Goal: Find contact information: Find contact information

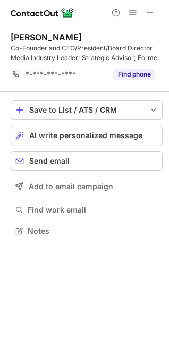
scroll to position [241, 169]
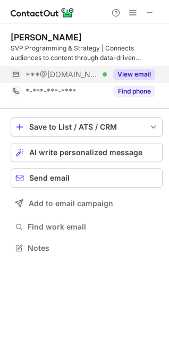
click at [128, 76] on button "View email" at bounding box center [134, 74] width 42 height 11
